Goal: Information Seeking & Learning: Learn about a topic

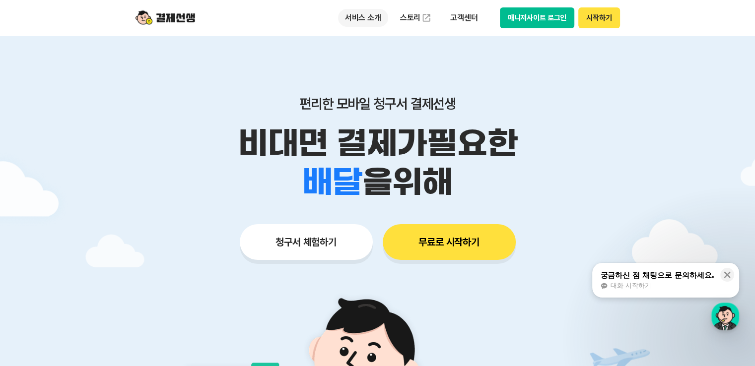
click at [369, 22] on p "서비스 소개" at bounding box center [363, 18] width 50 height 18
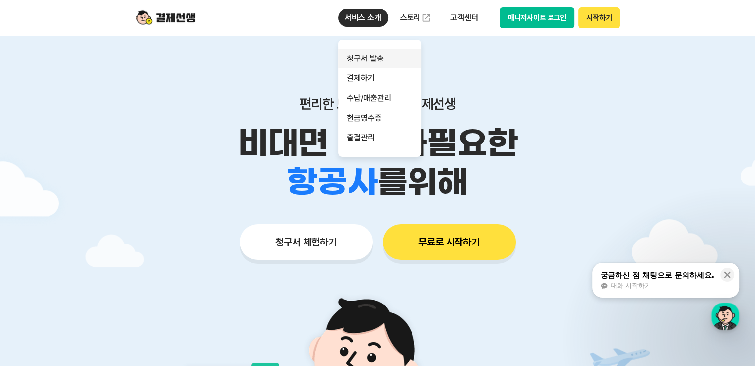
click at [380, 57] on link "청구서 발송" at bounding box center [379, 59] width 83 height 20
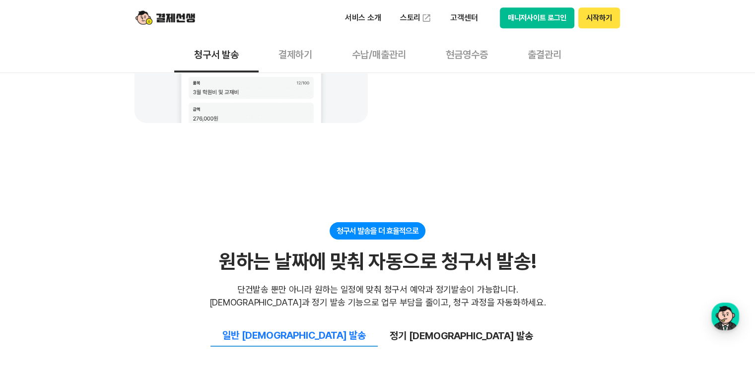
scroll to position [989, 0]
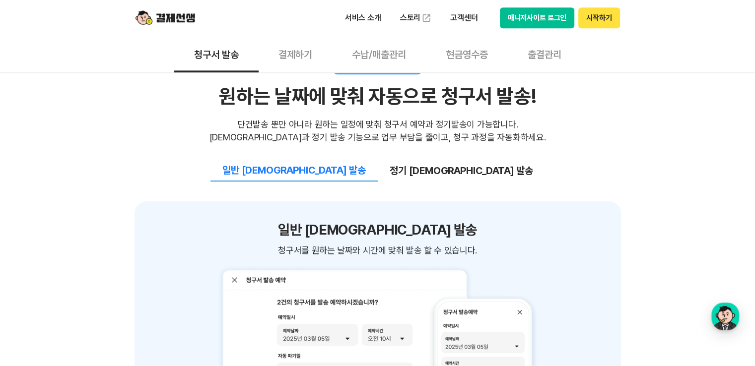
click at [433, 170] on button "정기 [DEMOGRAPHIC_DATA] 발송" at bounding box center [461, 170] width 167 height 21
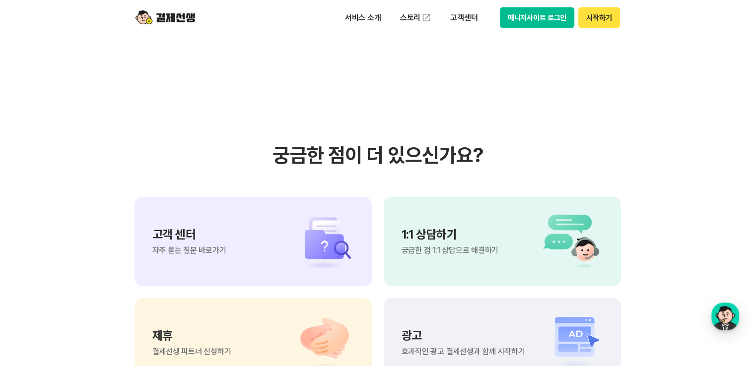
scroll to position [2230, 0]
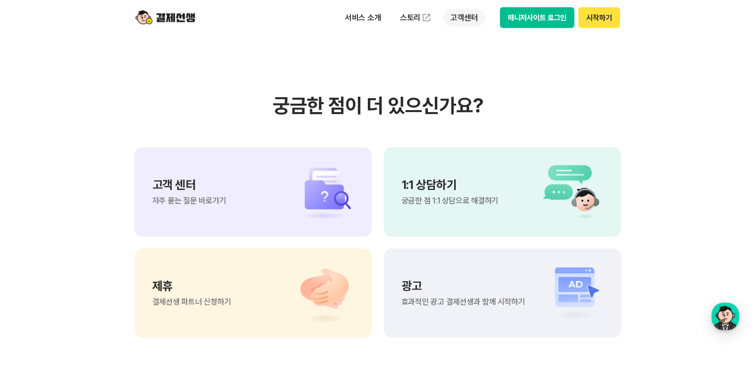
click at [473, 18] on p "고객센터" at bounding box center [463, 18] width 41 height 18
click at [419, 21] on link "스토리" at bounding box center [416, 18] width 46 height 20
click at [365, 16] on p "서비스 소개" at bounding box center [363, 18] width 50 height 18
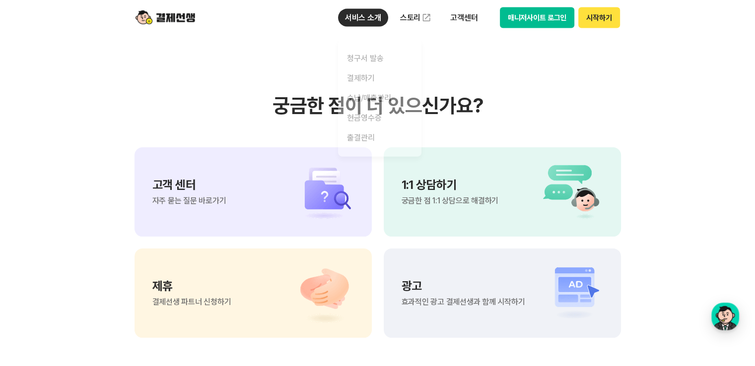
click at [667, 92] on section "궁금한 점이 더 있으신가요? 고객 센터 자주 묻는 질문 바로가기 1:1 상담하기 궁금한 점 1:1 상담으로 해결하기 제휴 결제선생 파트너 신청…" at bounding box center [377, 216] width 755 height 503
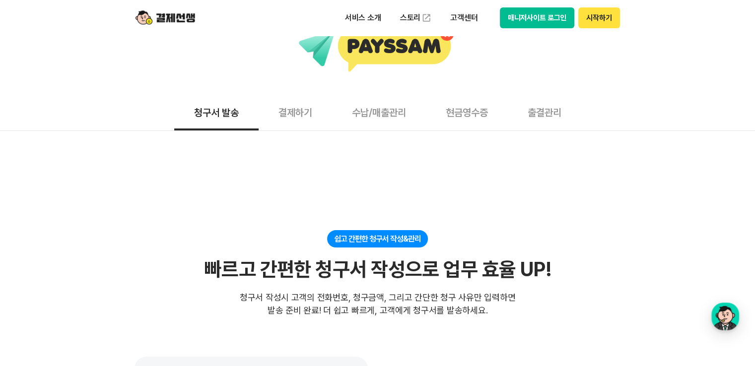
scroll to position [0, 0]
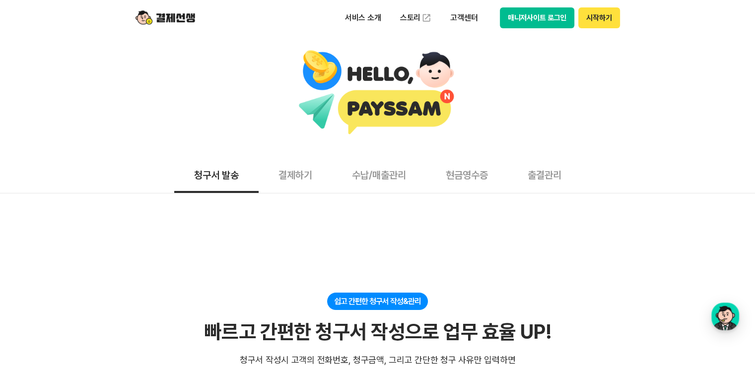
click at [283, 171] on button "결제하기" at bounding box center [295, 174] width 73 height 37
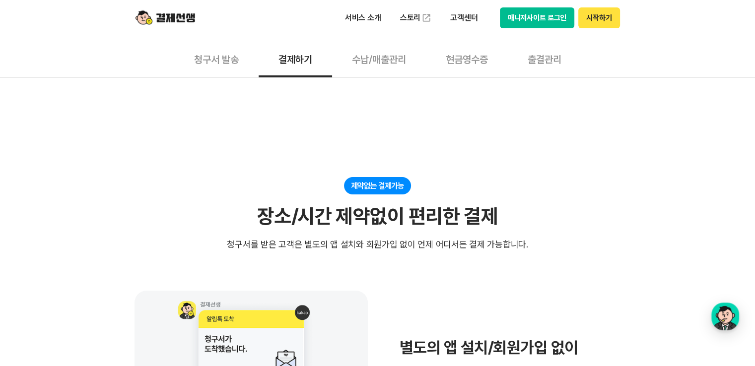
scroll to position [50, 0]
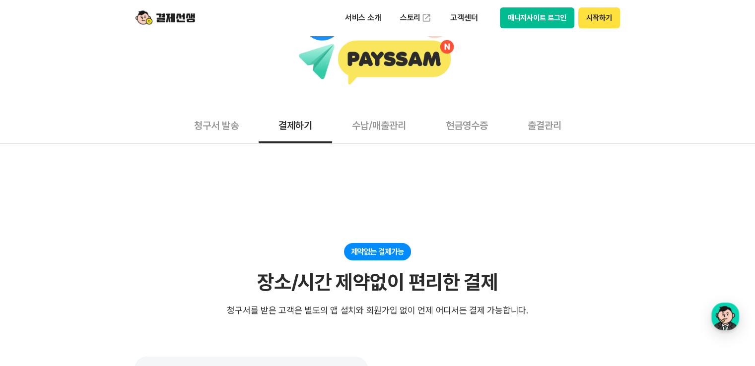
click at [383, 130] on button "수납/매출관리" at bounding box center [379, 125] width 94 height 37
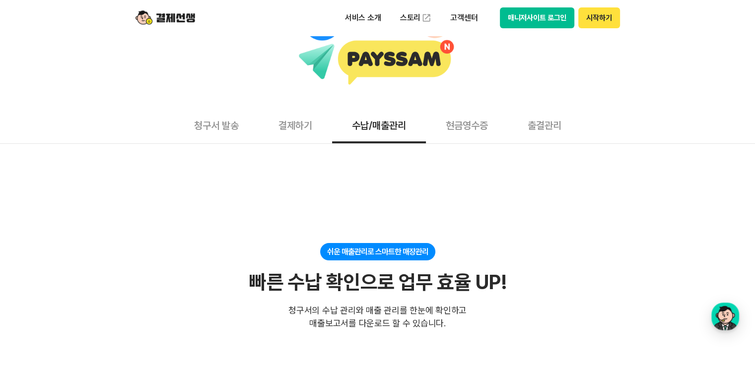
click at [463, 128] on button "현금영수증" at bounding box center [467, 125] width 82 height 37
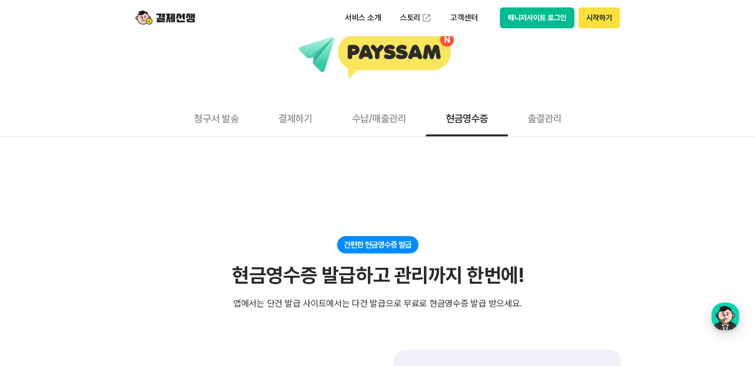
scroll to position [248, 0]
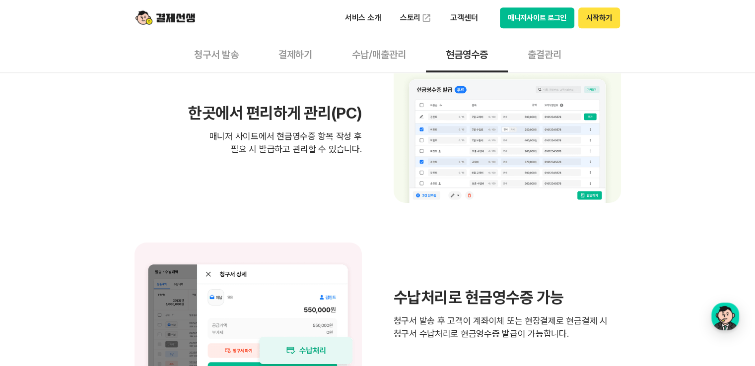
scroll to position [844, 0]
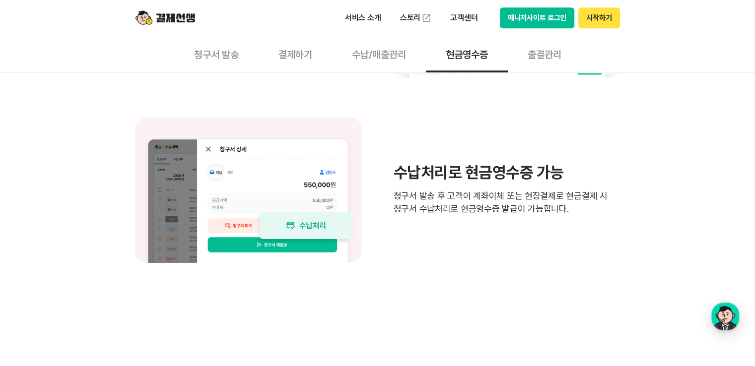
drag, startPoint x: 708, startPoint y: 120, endPoint x: 712, endPoint y: 116, distance: 5.6
click at [469, 15] on p "고객센터" at bounding box center [463, 18] width 41 height 18
click at [479, 60] on link "자주 묻는 질문" at bounding box center [484, 59] width 83 height 20
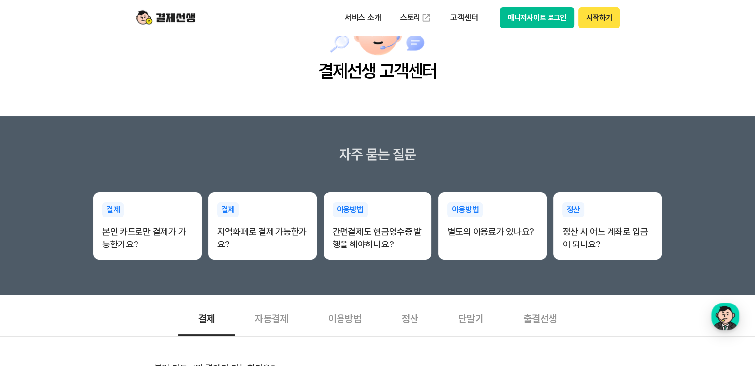
scroll to position [149, 0]
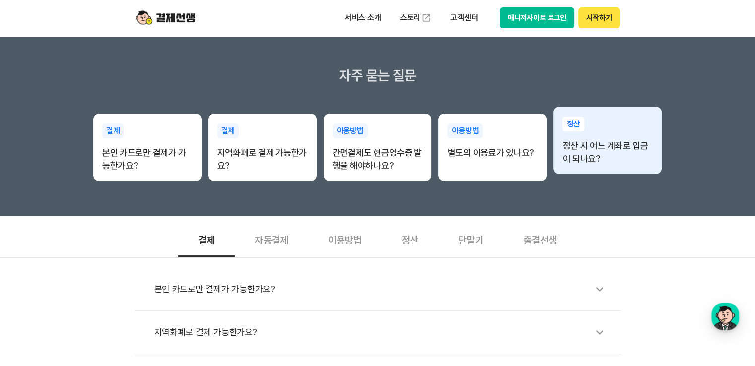
click at [557, 114] on div "정산 정산 시 어느 계좌로 입금이 되나요?" at bounding box center [608, 141] width 108 height 69
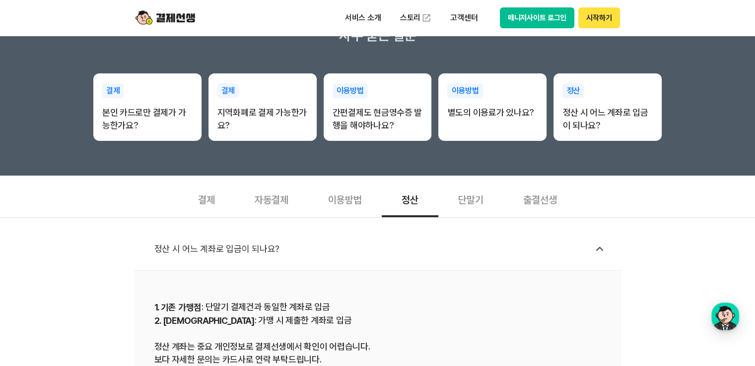
scroll to position [248, 0]
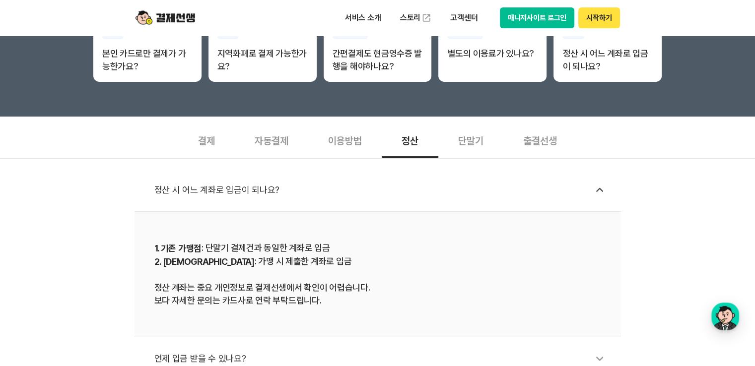
click at [688, 182] on div "정산 시 어느 계좌로 입금이 되나요? 1. 기존 가맹점 : 단말기 결제건과 동일한 계좌로 입금 2. 신규 가맹점 : 가맹 시 제출한 계좌로 입…" at bounding box center [377, 334] width 755 height 352
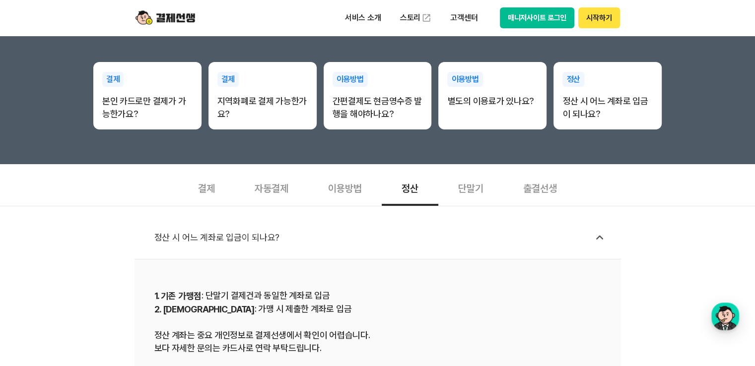
scroll to position [149, 0]
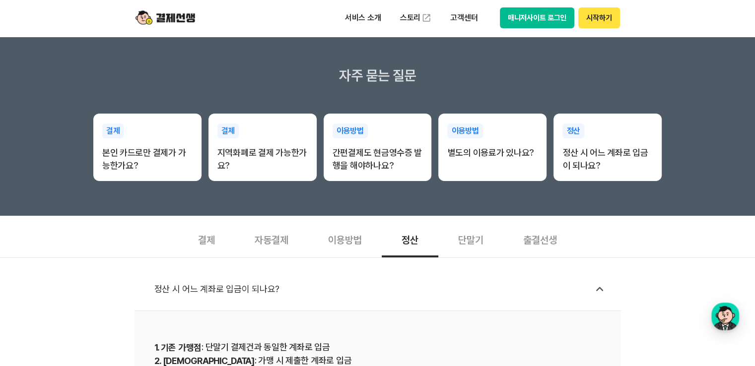
click at [170, 20] on img at bounding box center [166, 17] width 60 height 19
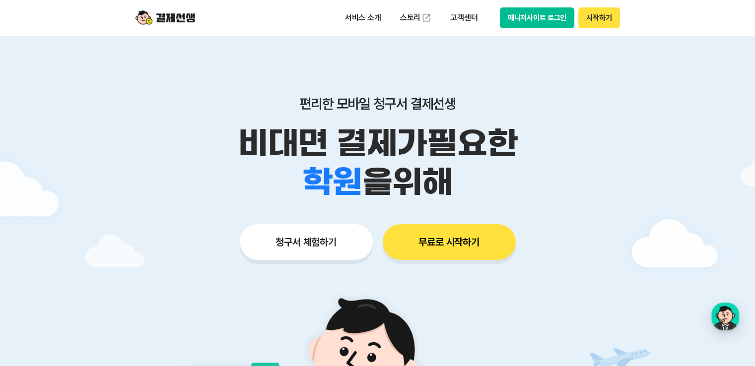
click at [539, 13] on button "매니저사이트 로그인" at bounding box center [537, 17] width 75 height 21
click at [607, 16] on button "시작하기" at bounding box center [599, 17] width 41 height 21
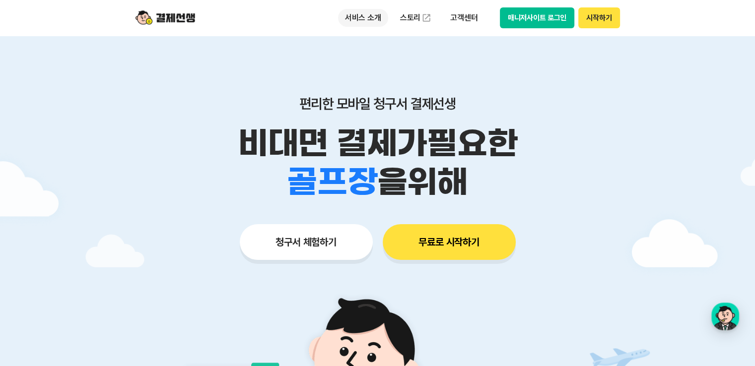
click at [366, 13] on p "서비스 소개" at bounding box center [363, 18] width 50 height 18
